Goal: Task Accomplishment & Management: Manage account settings

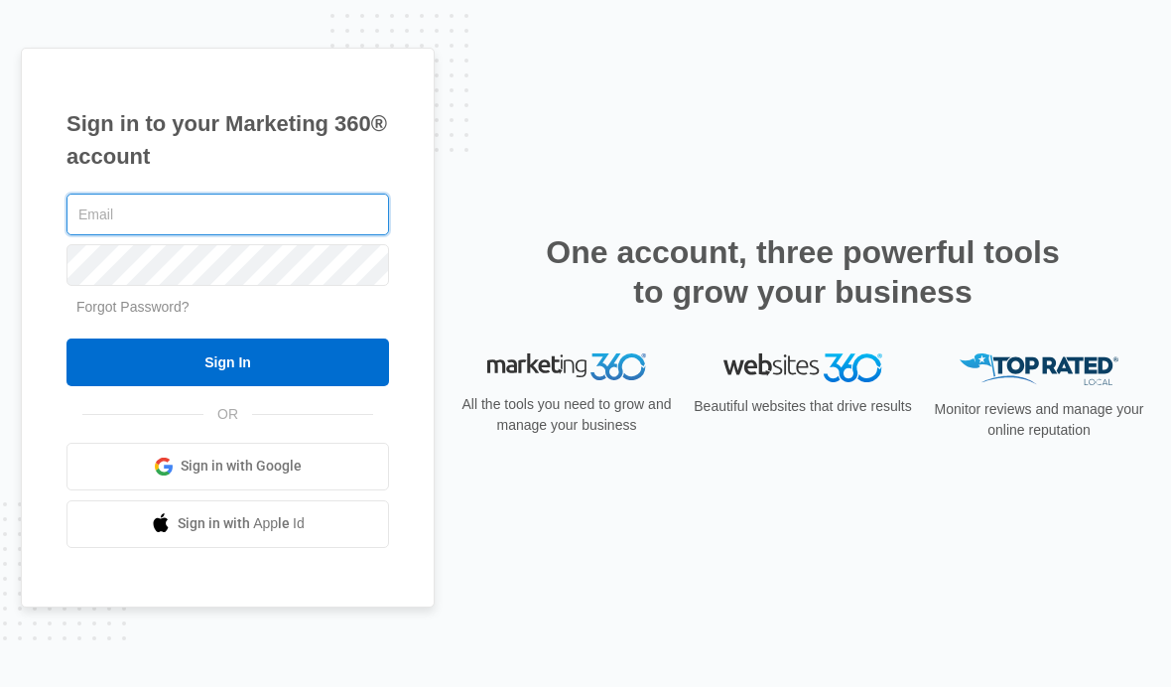
click at [315, 235] on input "text" at bounding box center [227, 215] width 323 height 42
type input "hernanservices@outlook.com"
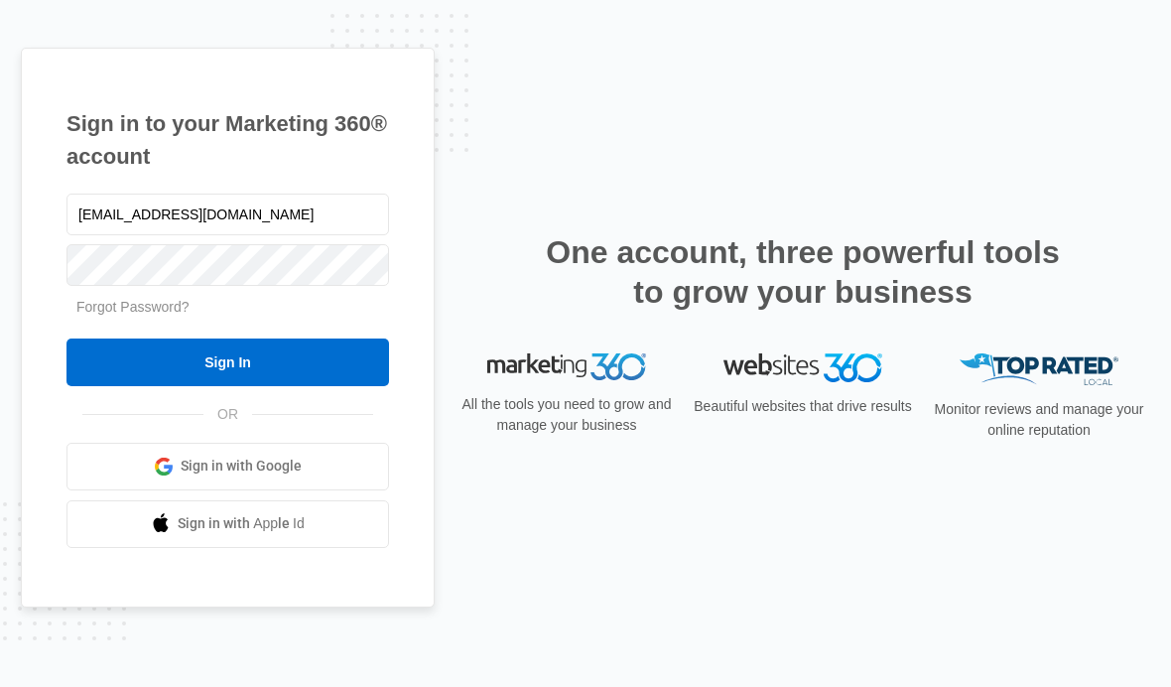
click at [166, 386] on input "Sign In" at bounding box center [227, 362] width 323 height 48
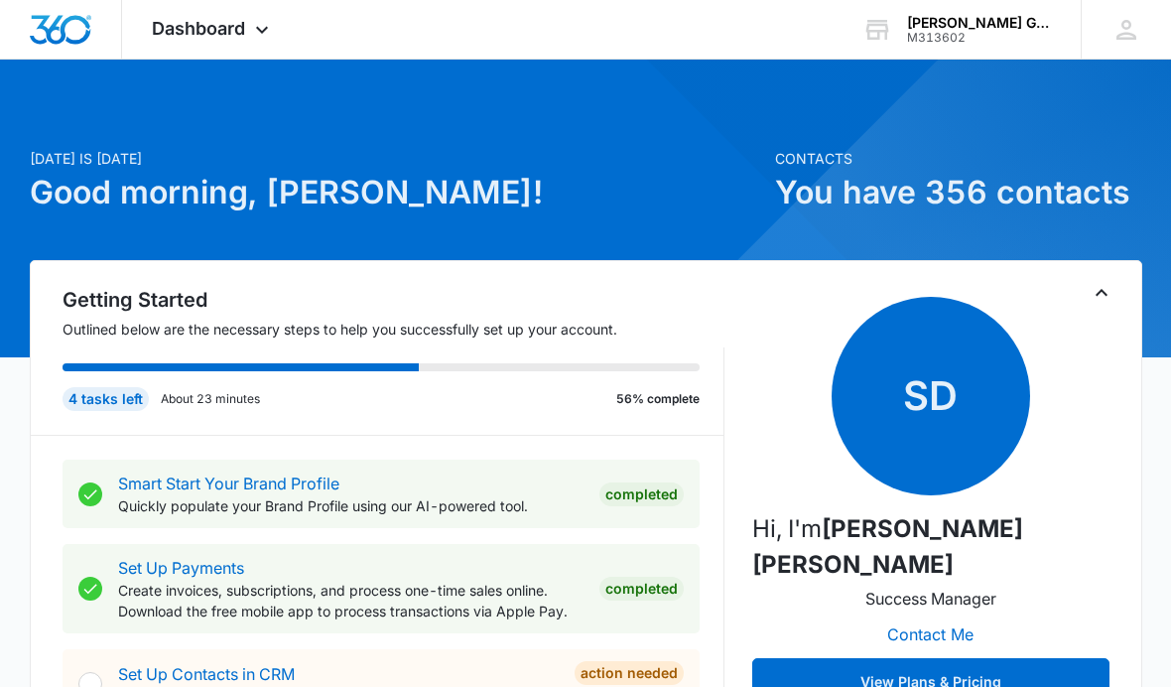
click at [232, 37] on span "Dashboard" at bounding box center [198, 28] width 93 height 21
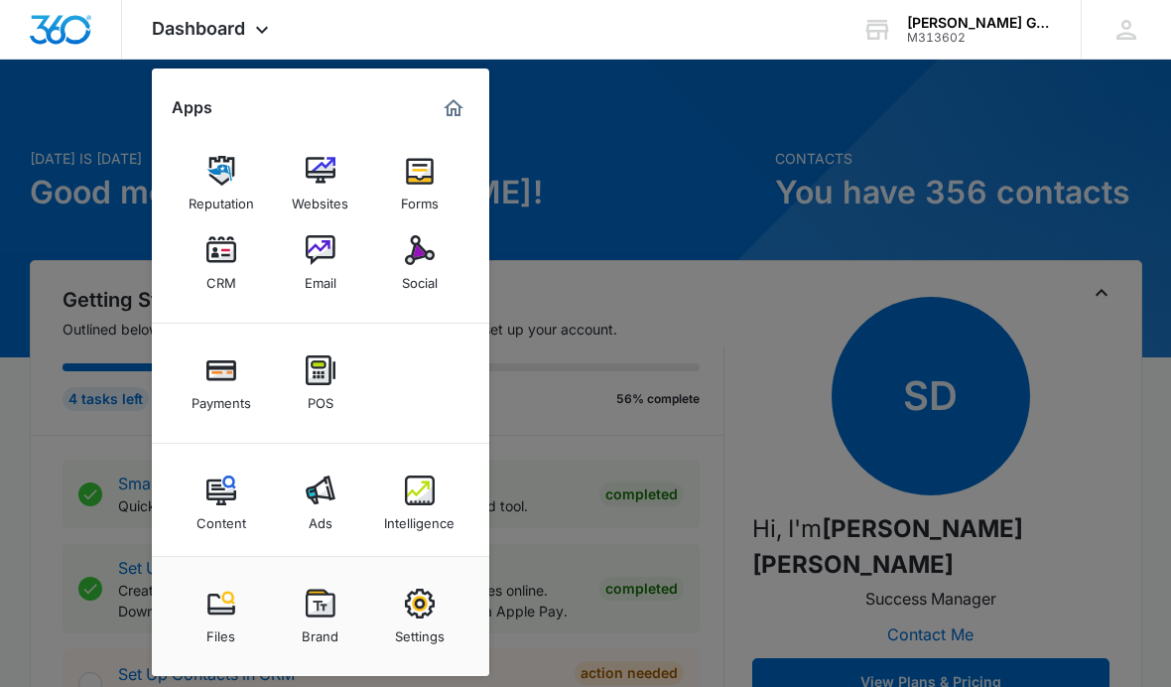
click at [208, 261] on img at bounding box center [221, 250] width 30 height 30
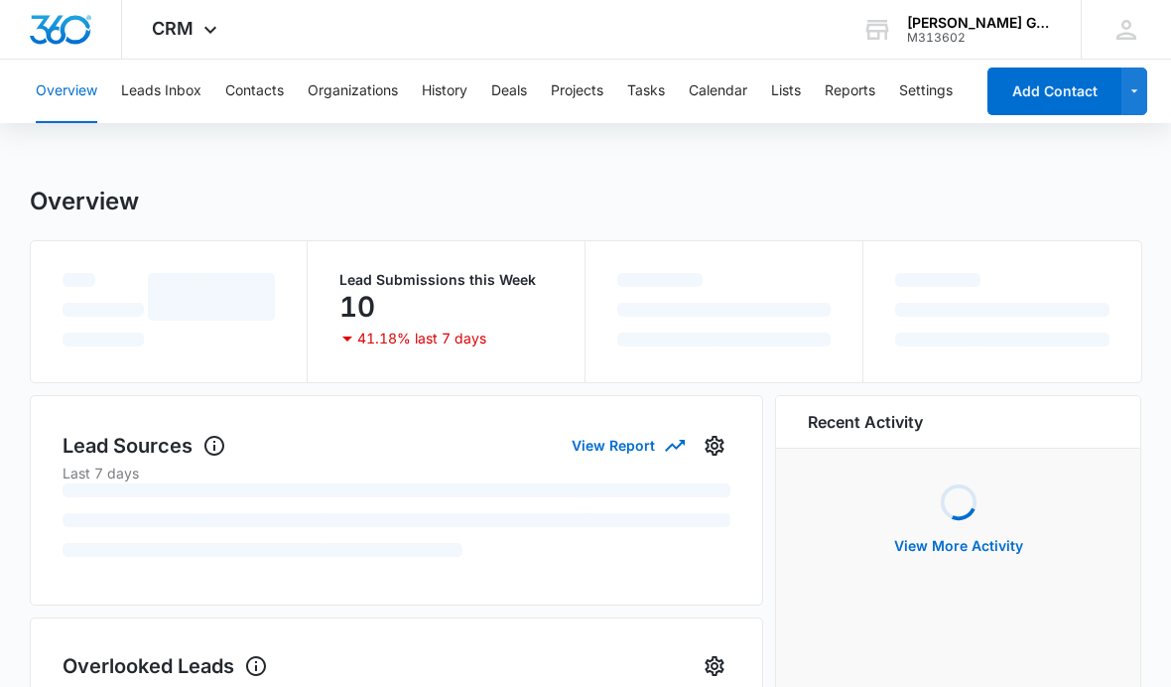
click at [182, 86] on button "Leads Inbox" at bounding box center [161, 92] width 80 height 64
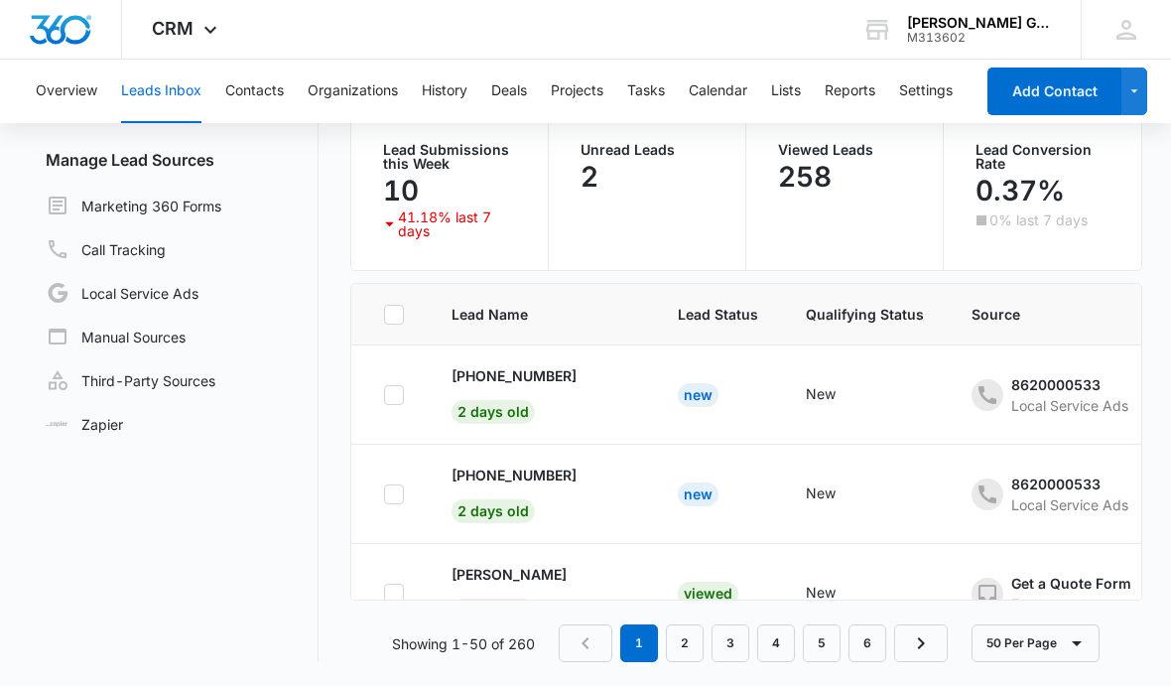
scroll to position [247, 0]
click at [551, 366] on p "[PHONE_NUMBER]" at bounding box center [514, 376] width 125 height 21
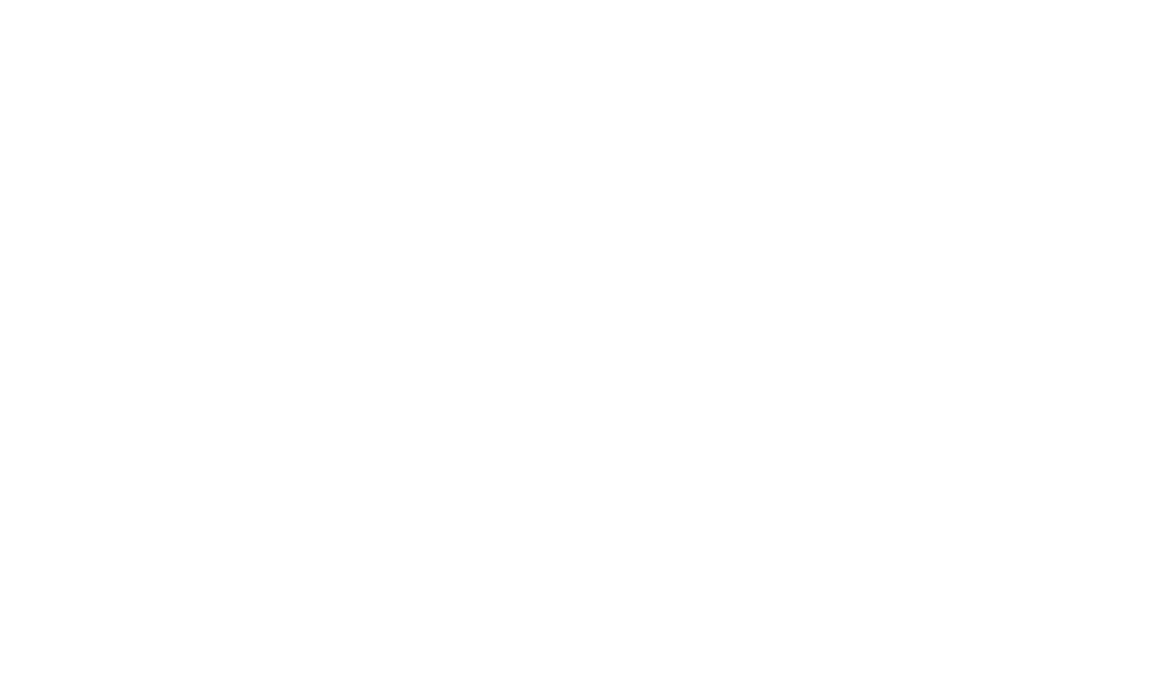
scroll to position [138, 0]
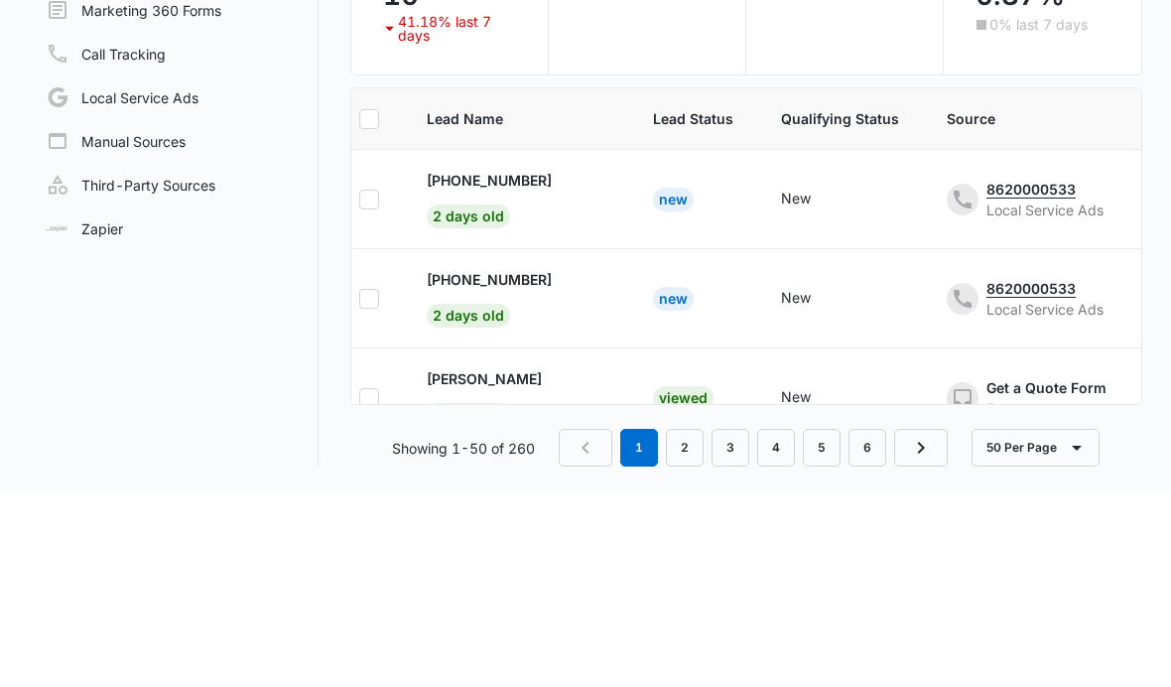
scroll to position [253, 0]
click at [523, 465] on p "[PHONE_NUMBER]" at bounding box center [489, 475] width 125 height 21
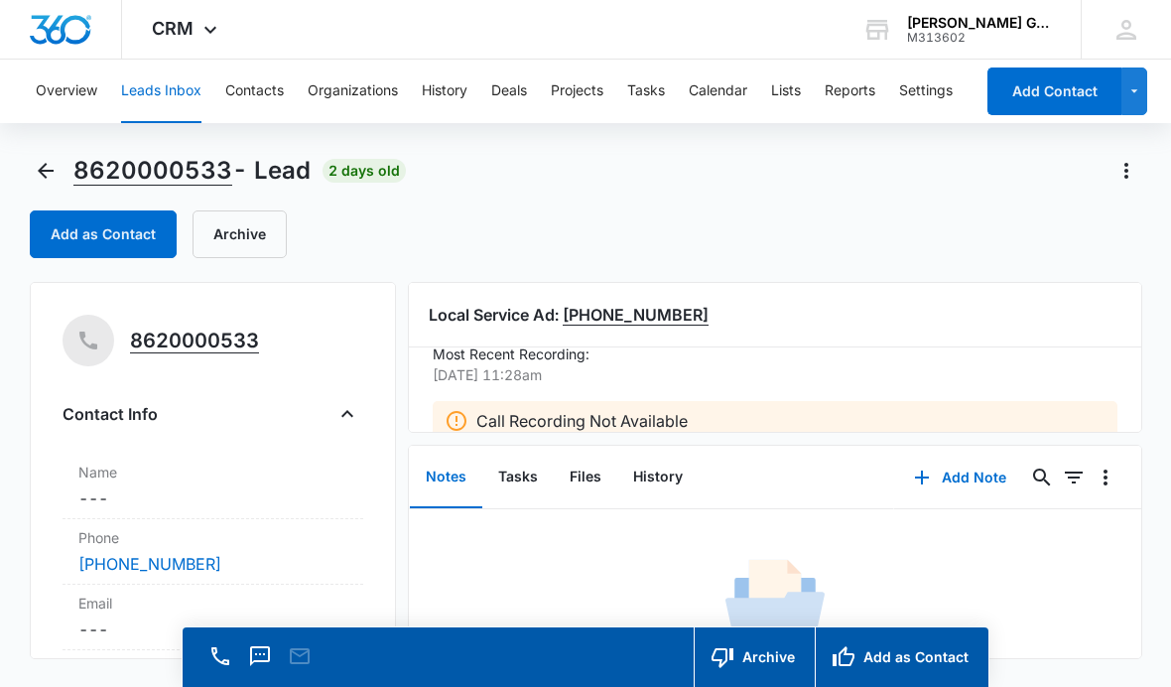
scroll to position [138, 0]
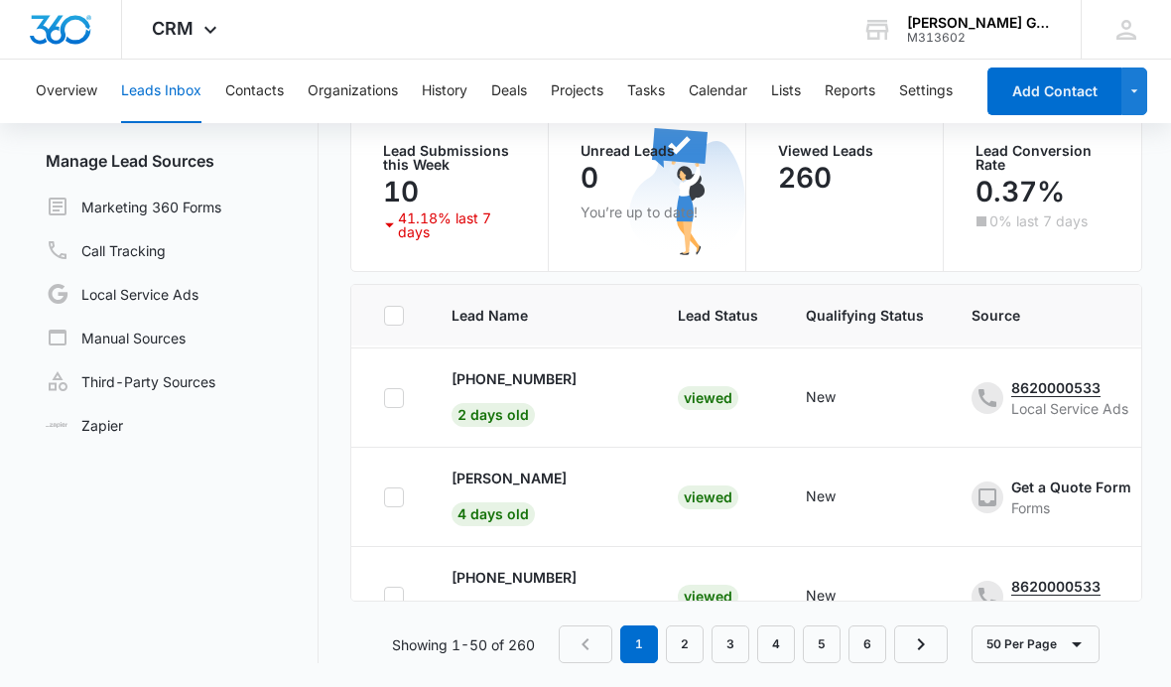
scroll to position [99, 0]
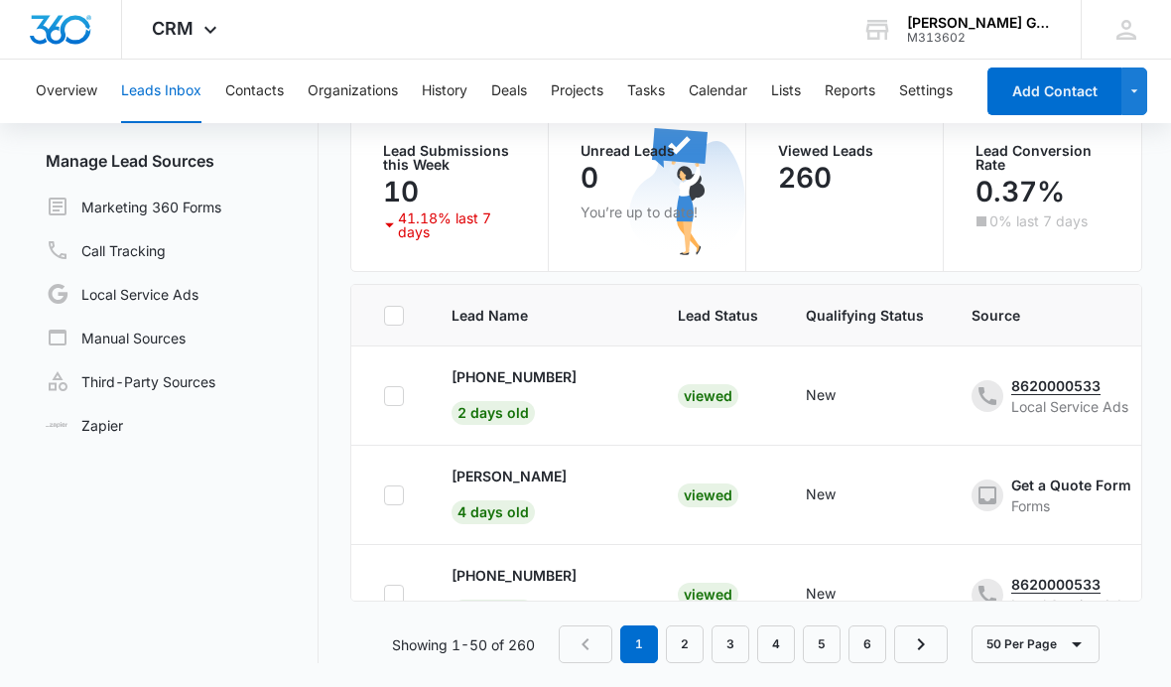
click at [522, 465] on p "[PERSON_NAME]" at bounding box center [509, 475] width 115 height 21
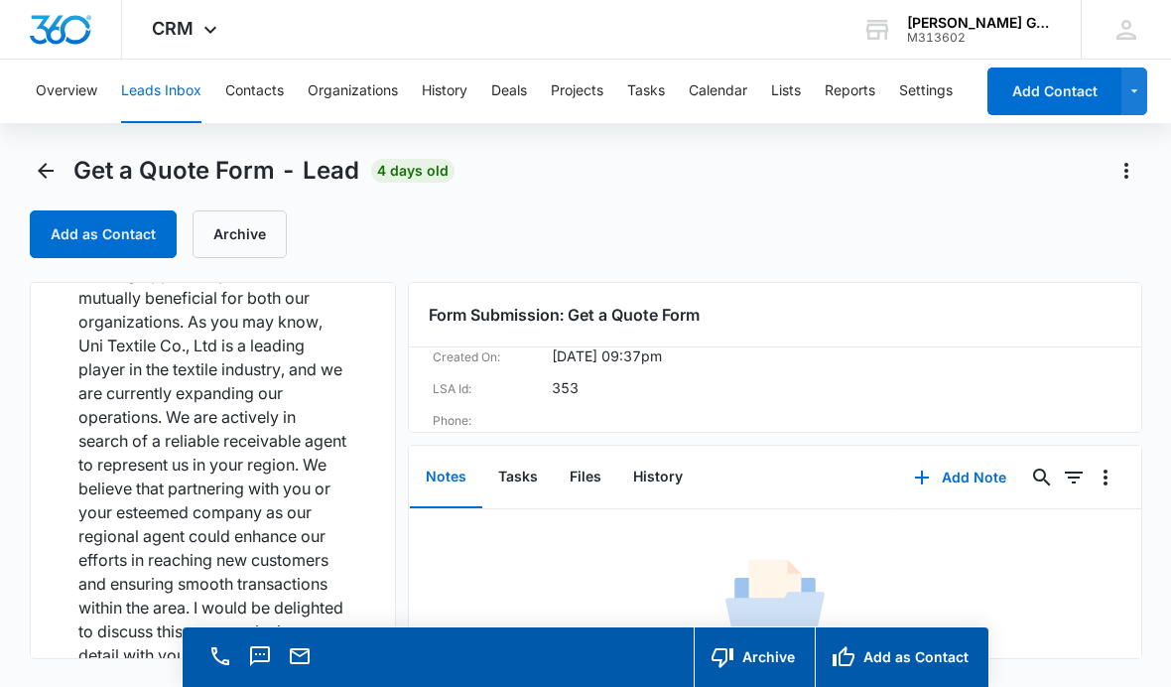
scroll to position [1853, 0]
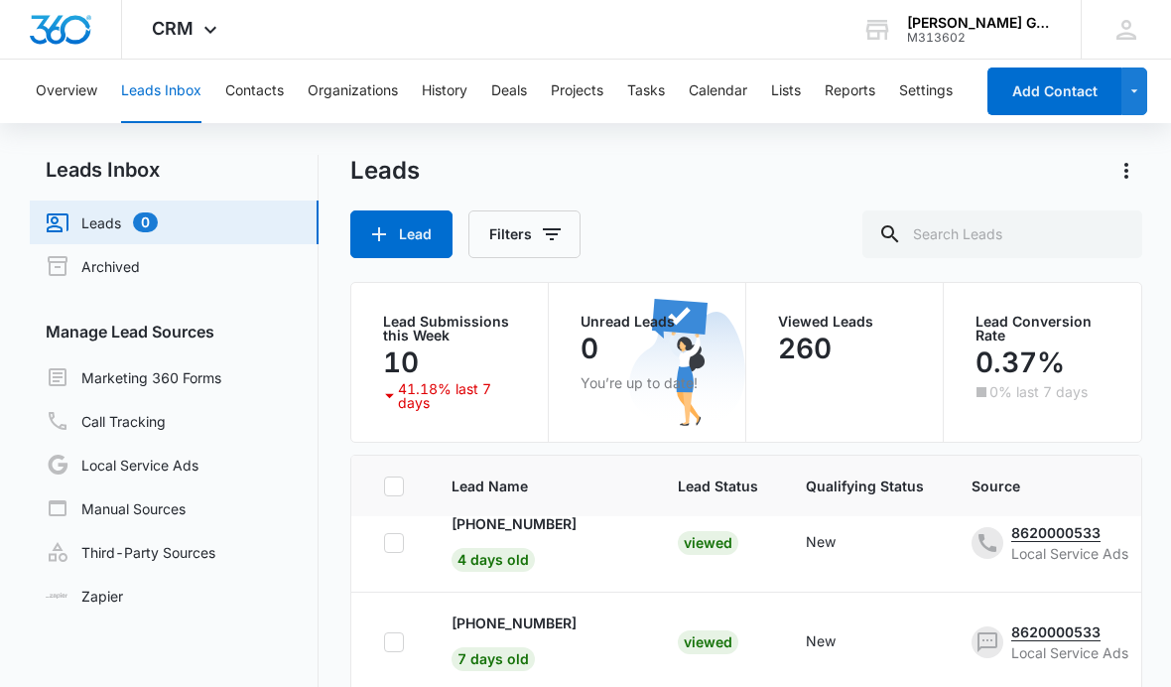
scroll to position [323, 0]
click at [565, 528] on p "[PHONE_NUMBER]" at bounding box center [514, 522] width 125 height 21
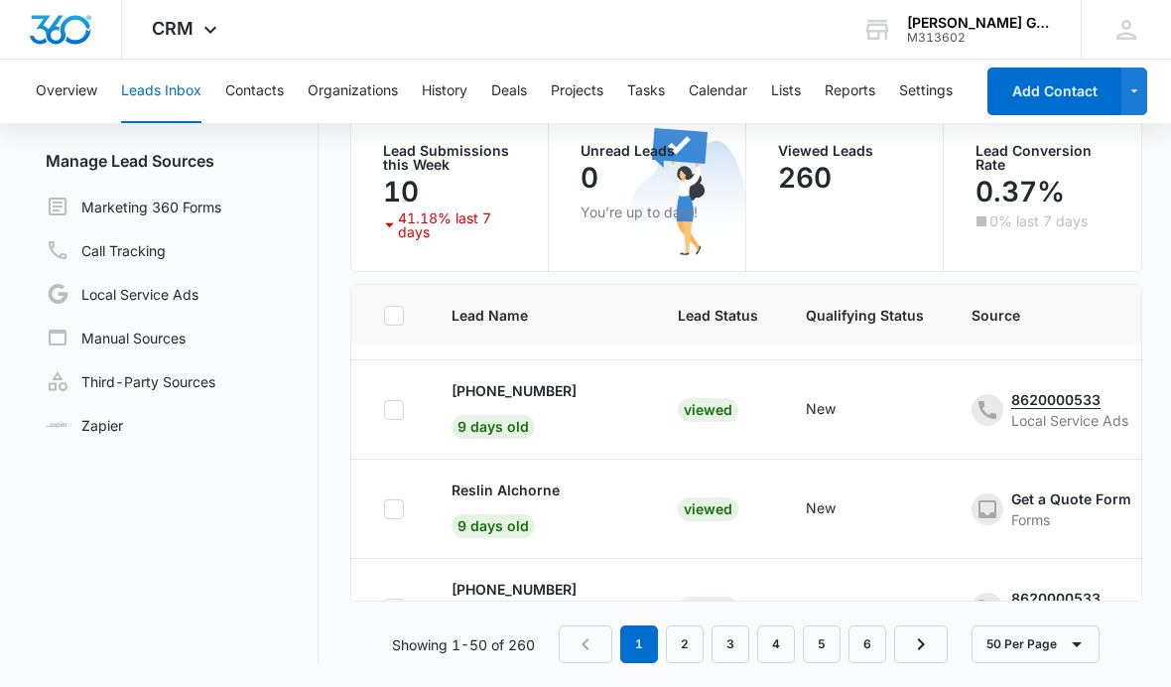
click at [547, 479] on p "Reslin Alchorne" at bounding box center [506, 489] width 108 height 21
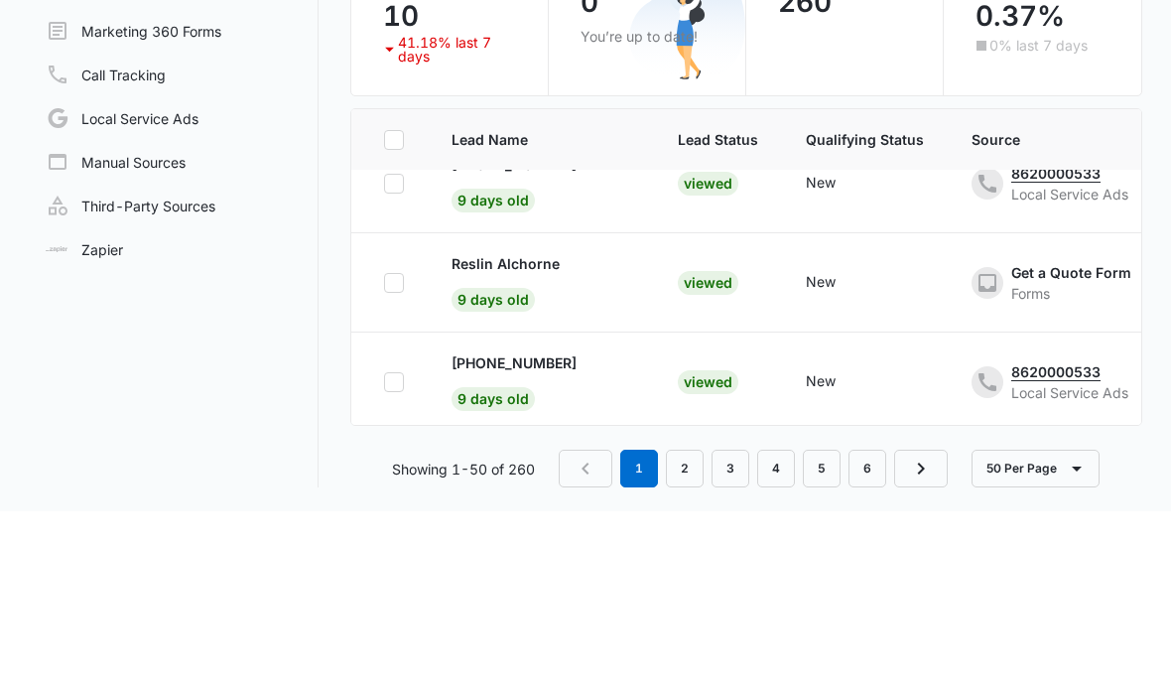
scroll to position [635, 0]
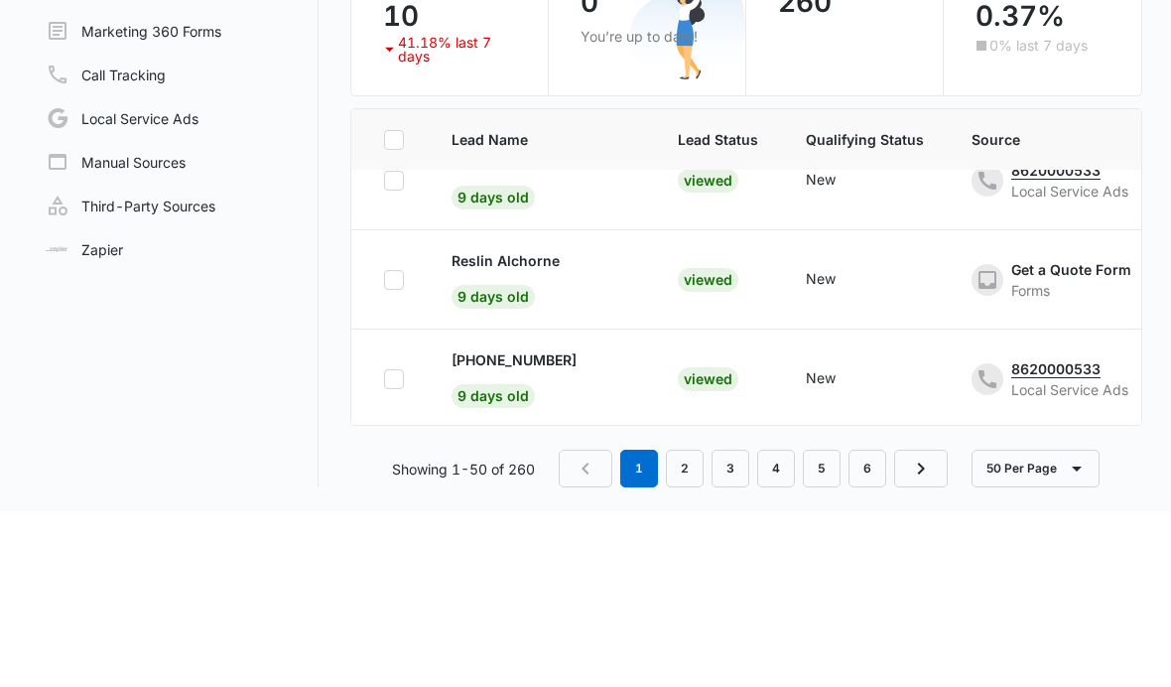
click at [527, 426] on p "Reslin Alchorne" at bounding box center [506, 436] width 108 height 21
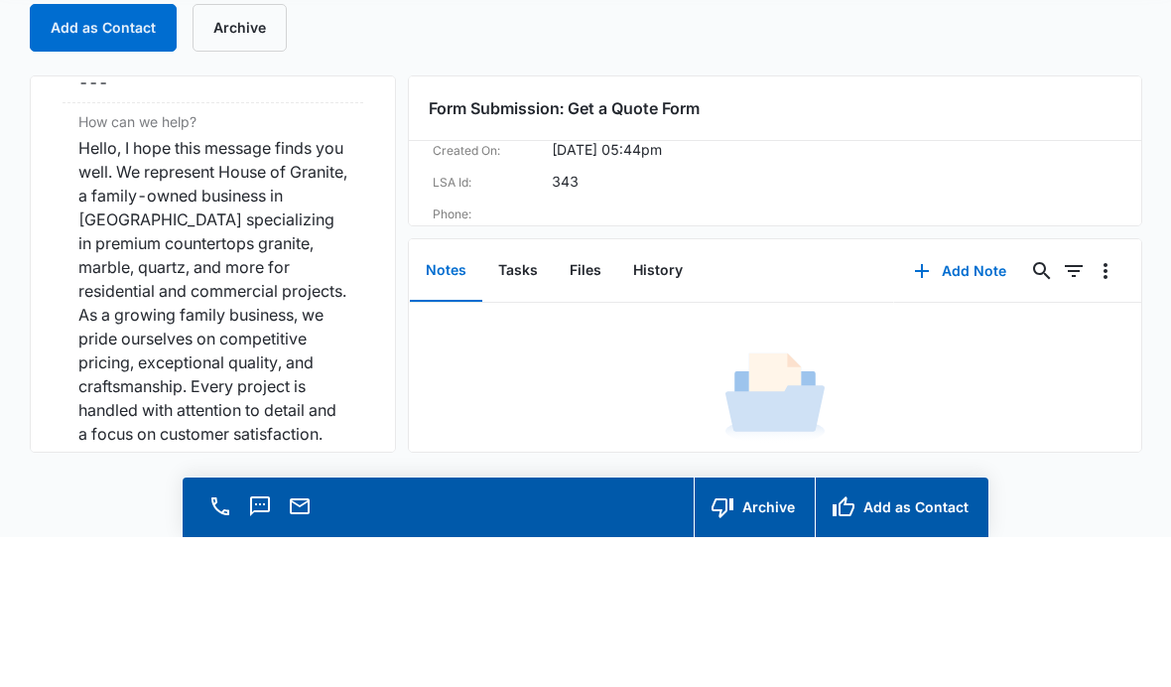
scroll to position [1721, 0]
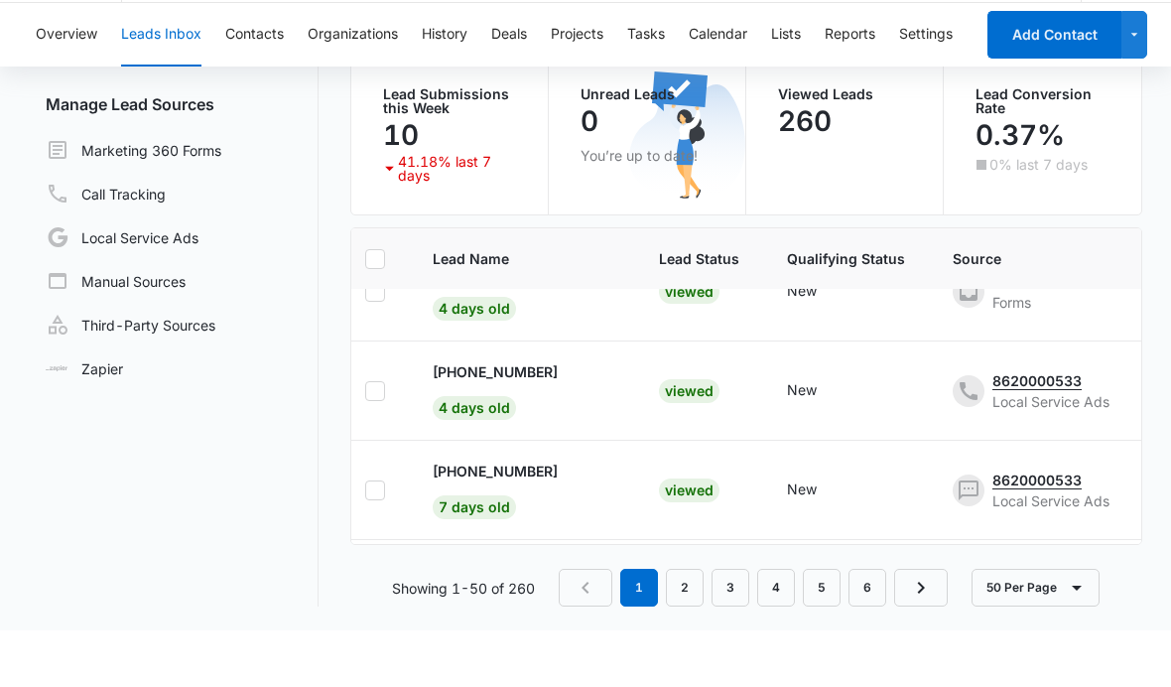
scroll to position [274, 11]
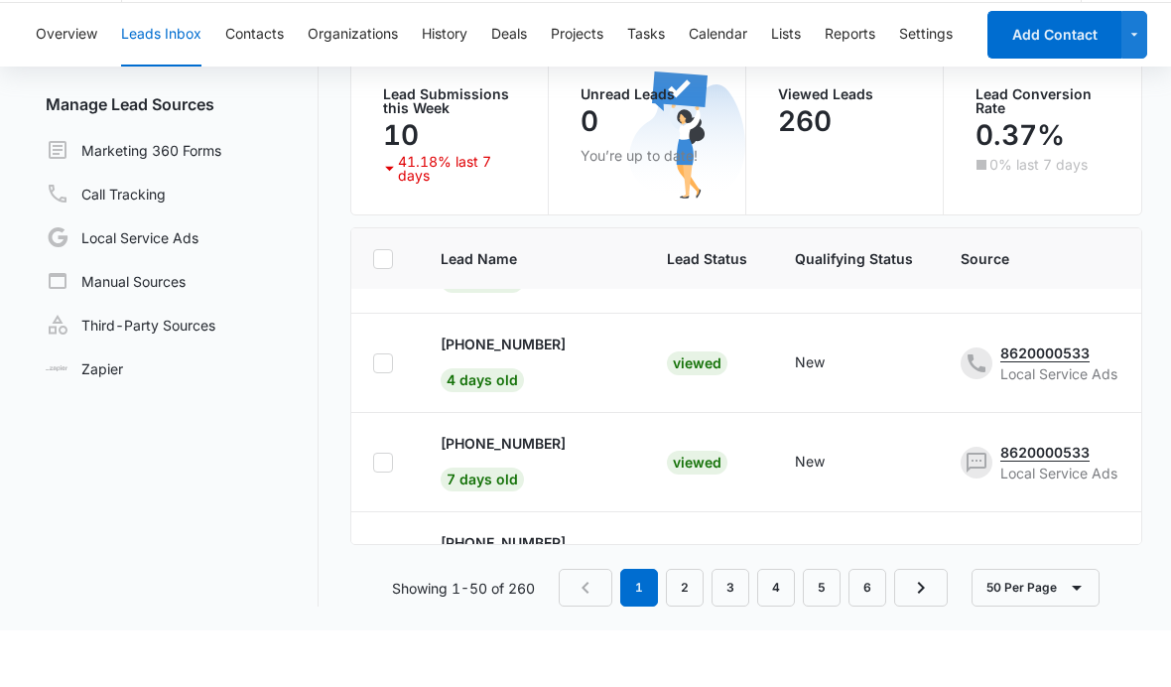
click at [546, 390] on p "[PHONE_NUMBER]" at bounding box center [503, 400] width 125 height 21
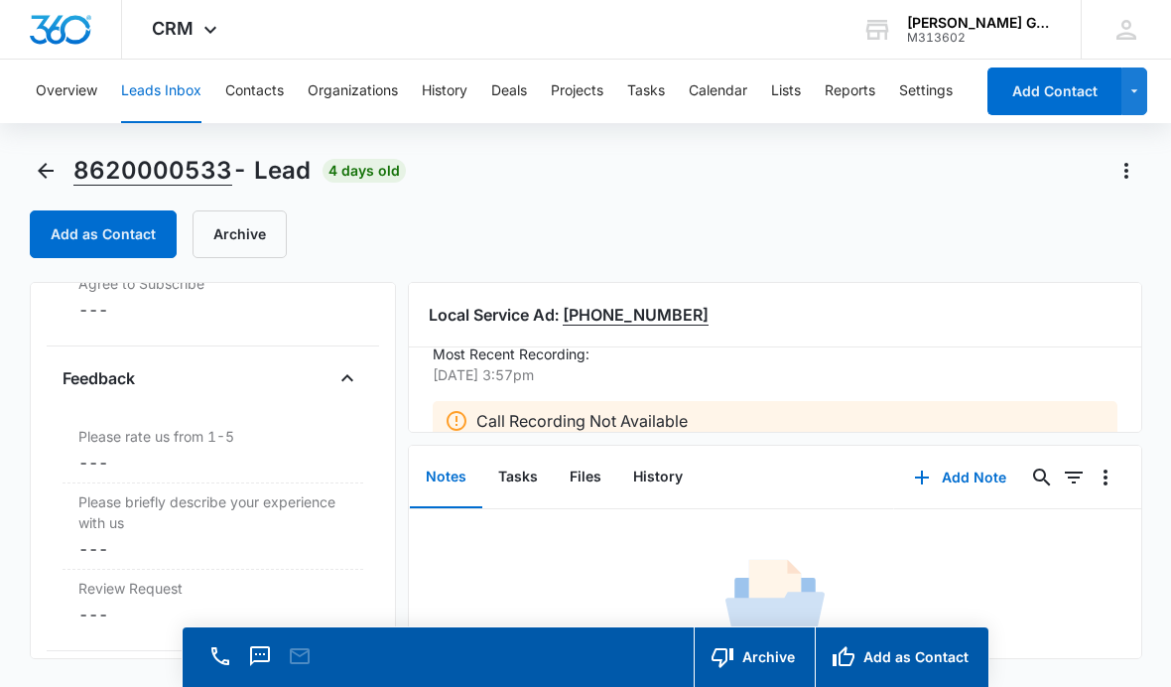
scroll to position [2051, 0]
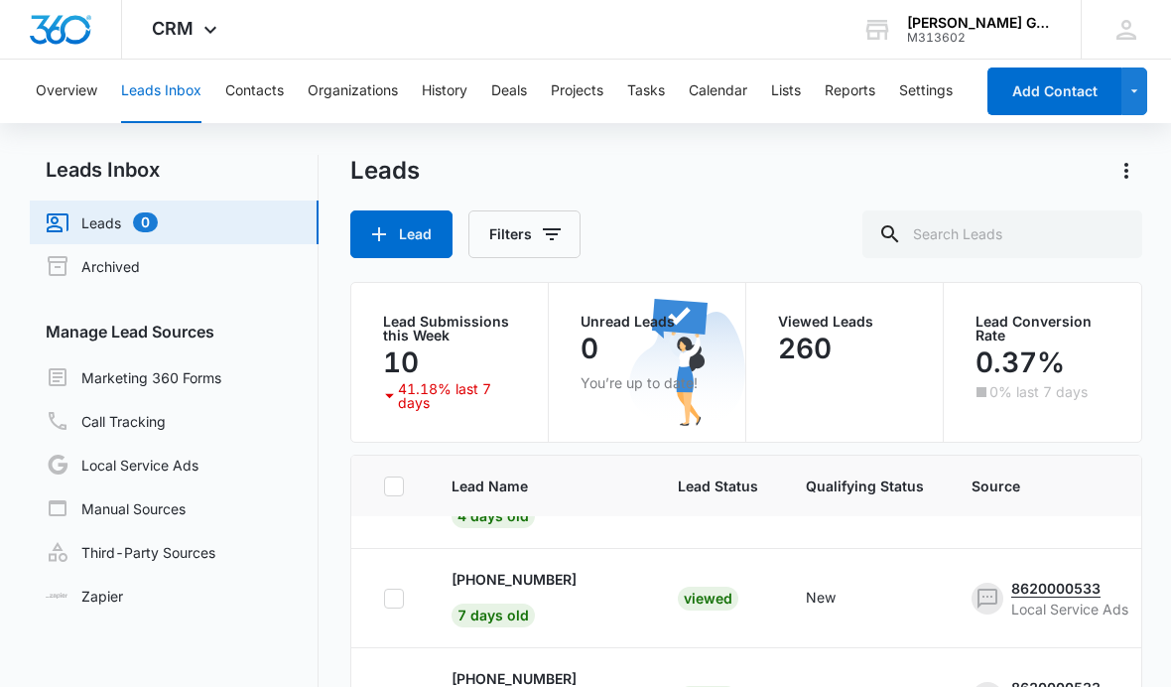
scroll to position [367, 0]
click at [552, 585] on p "[PHONE_NUMBER]" at bounding box center [514, 577] width 125 height 21
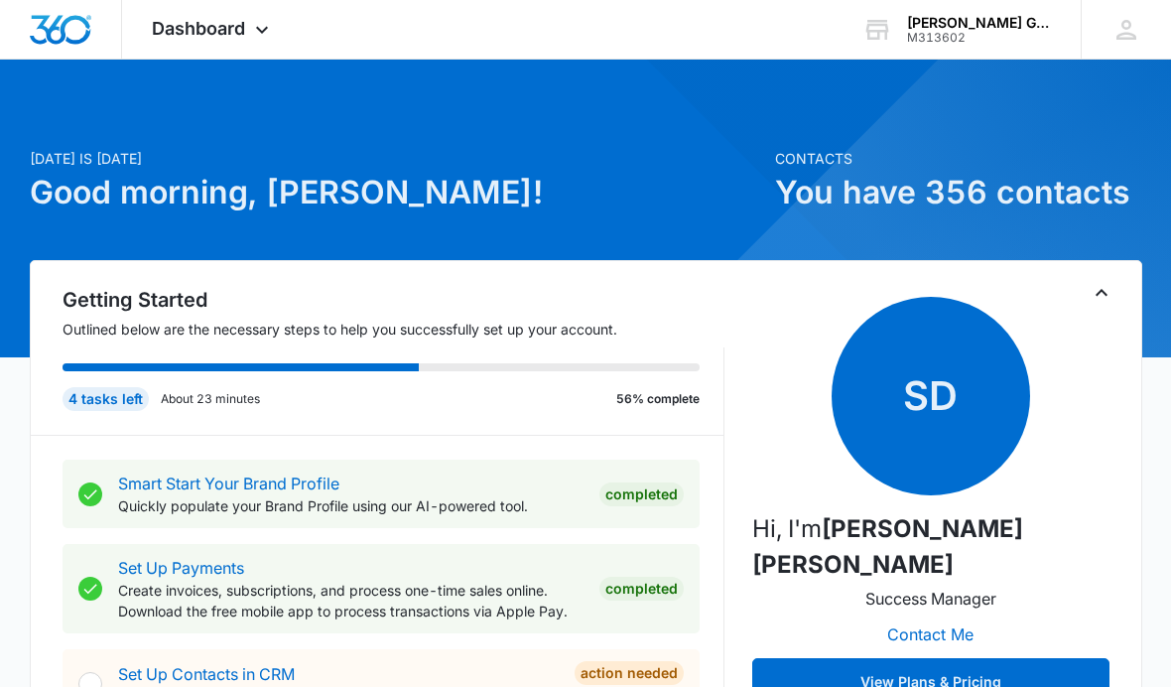
click at [192, 34] on span "Dashboard" at bounding box center [198, 28] width 93 height 21
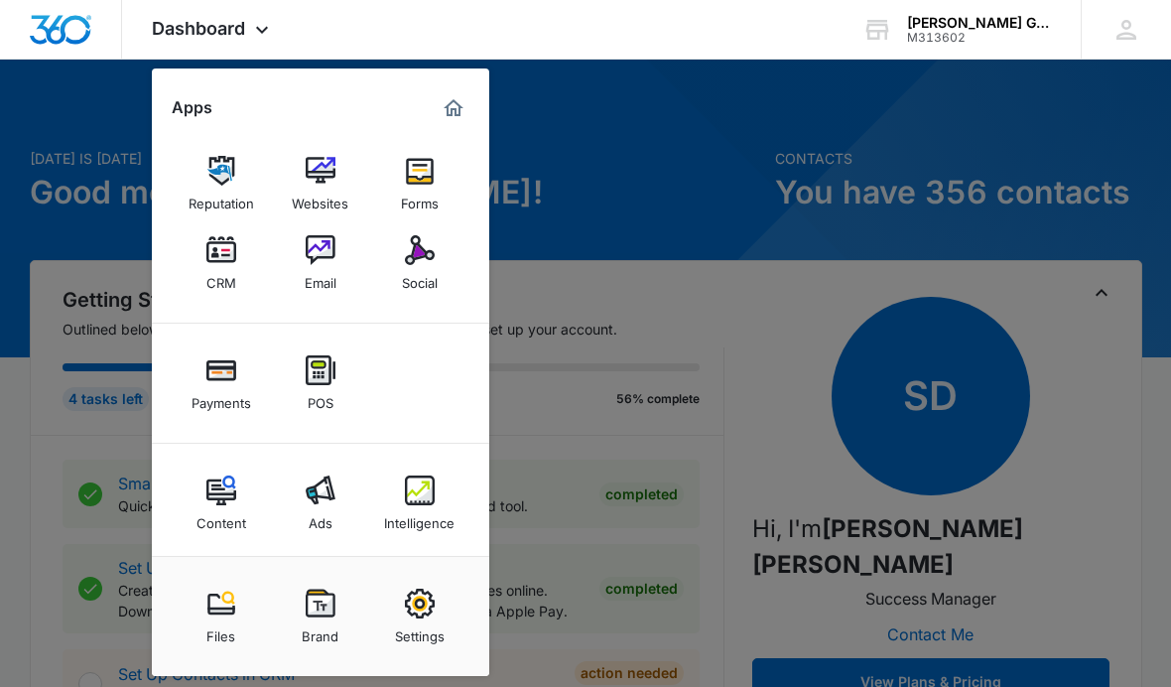
click at [229, 253] on img at bounding box center [221, 250] width 30 height 30
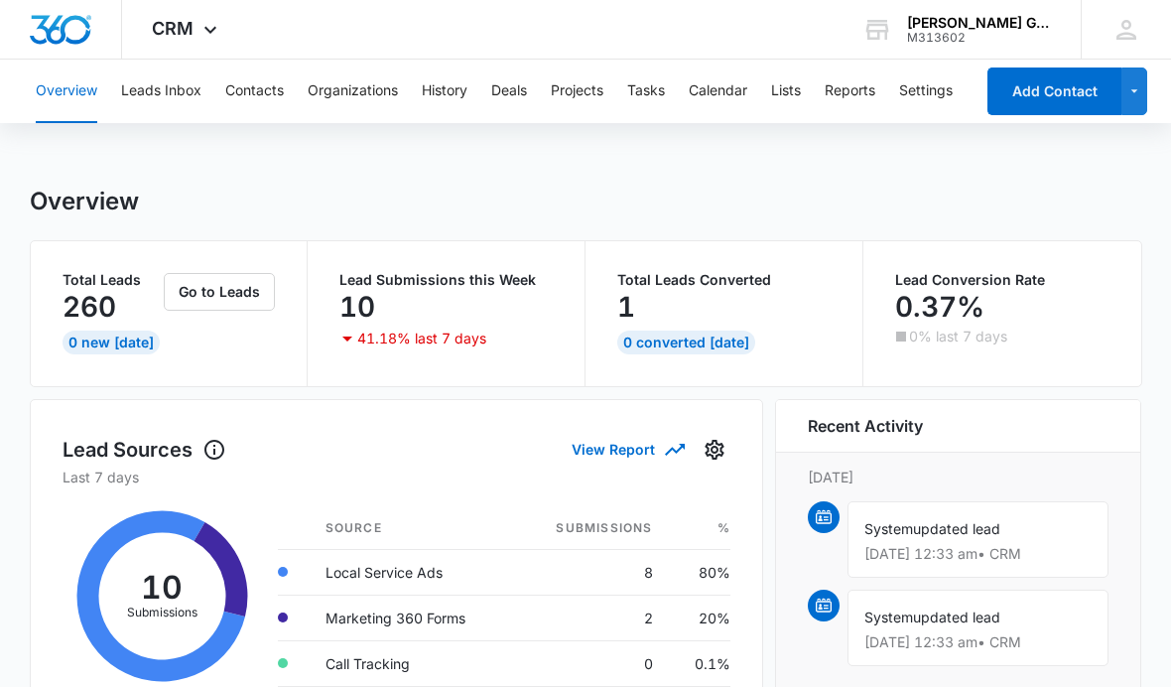
click at [146, 91] on button "Leads Inbox" at bounding box center [161, 92] width 80 height 64
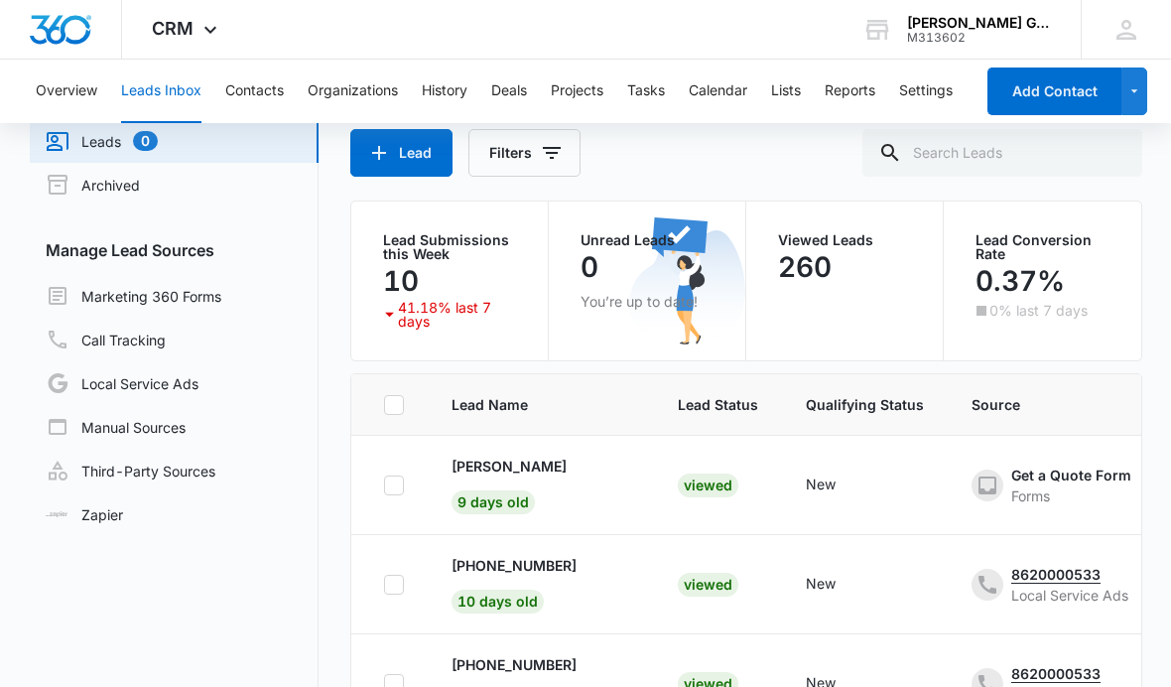
scroll to position [989, 0]
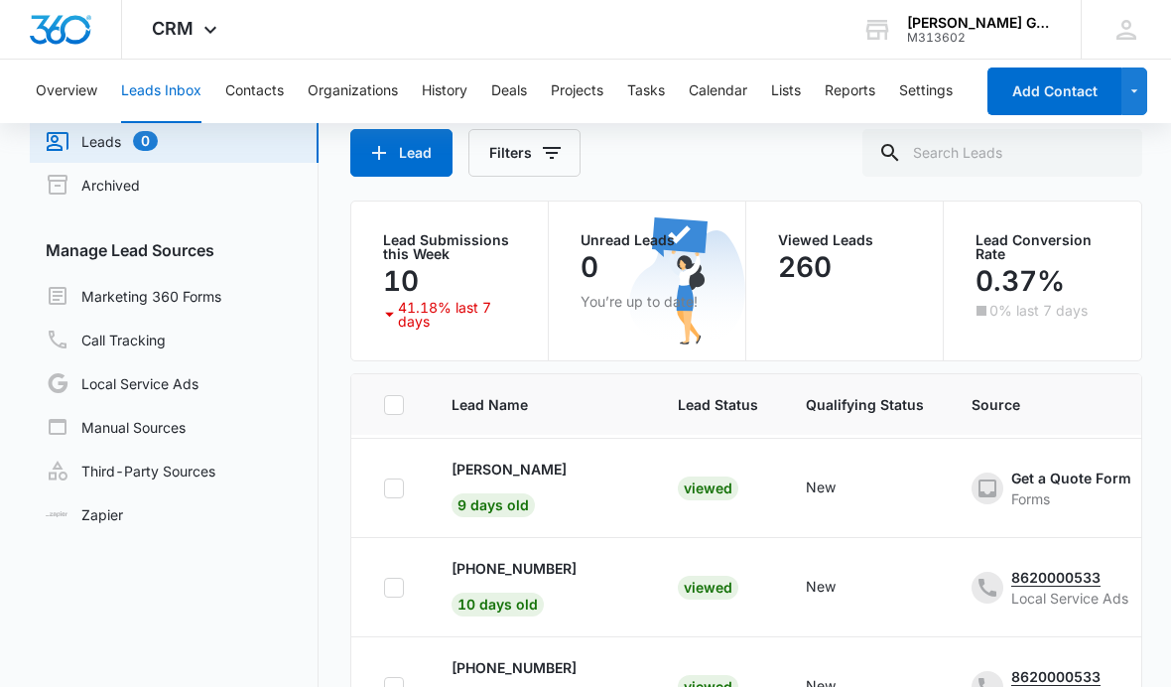
click at [539, 479] on p "[PERSON_NAME]" at bounding box center [509, 468] width 115 height 21
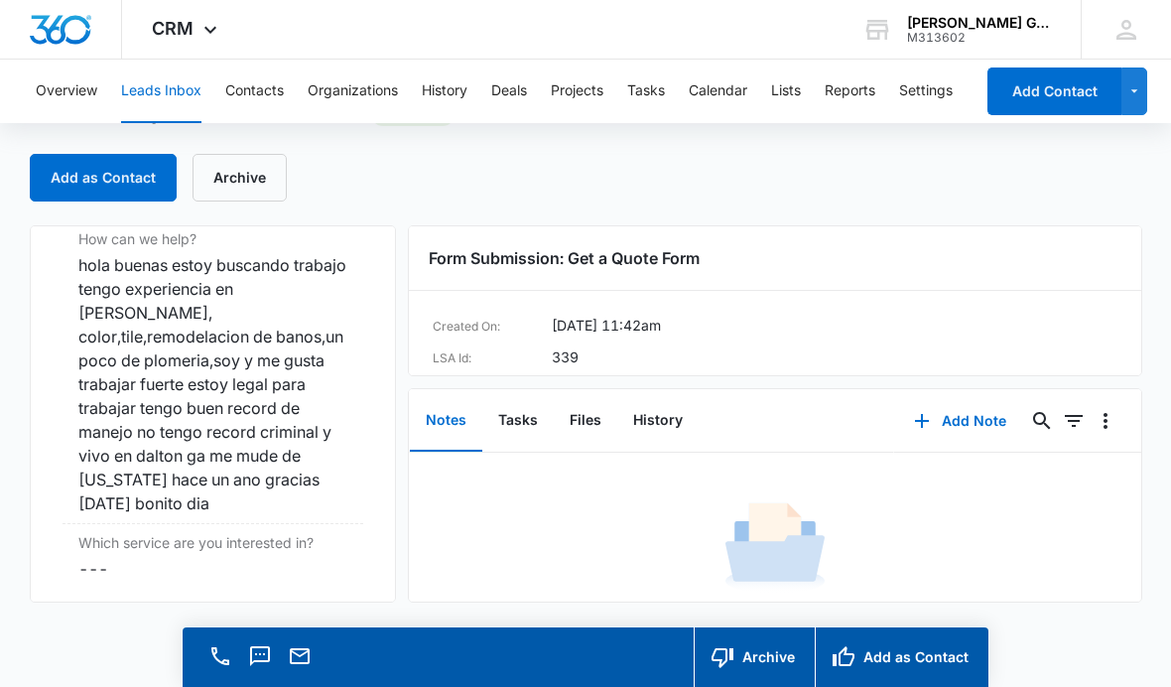
scroll to position [1759, 0]
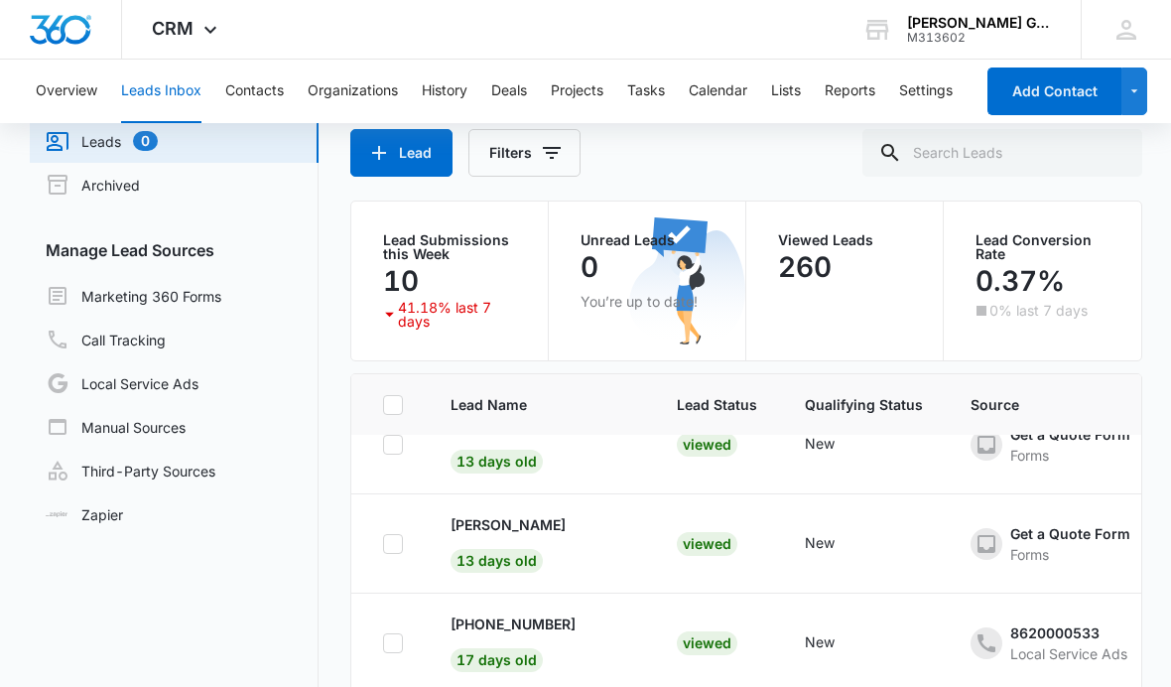
scroll to position [1330, 2]
click at [530, 437] on p "[PERSON_NAME]" at bounding box center [507, 426] width 115 height 21
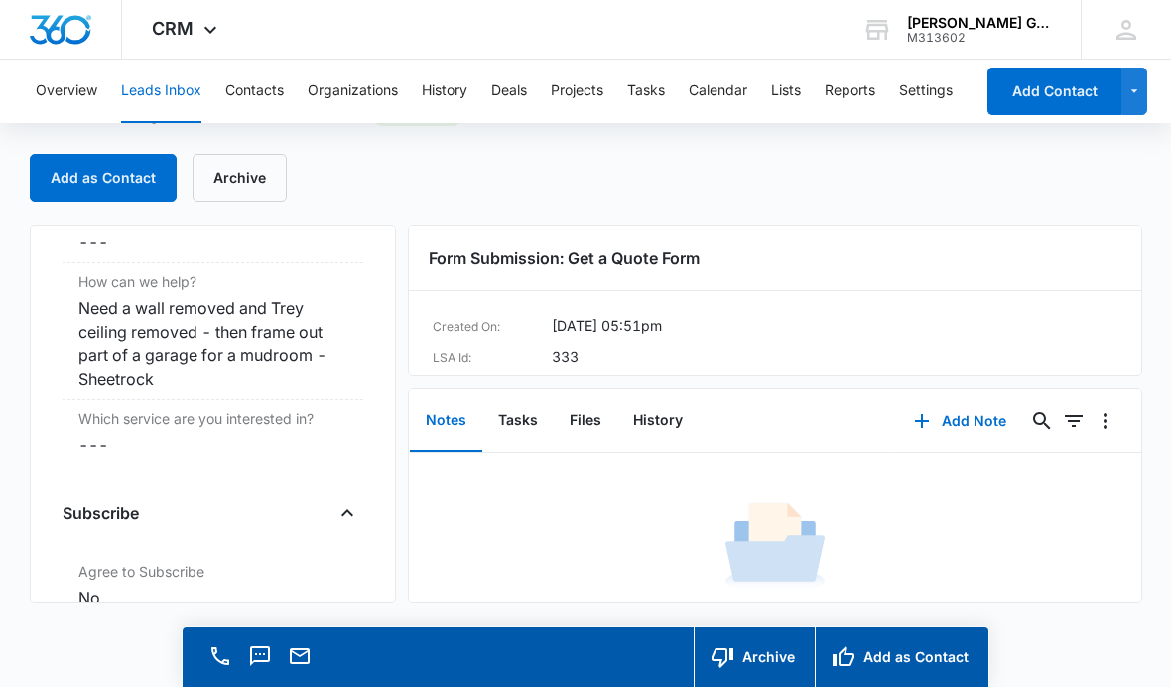
scroll to position [1712, 0]
